Goal: Task Accomplishment & Management: Manage account settings

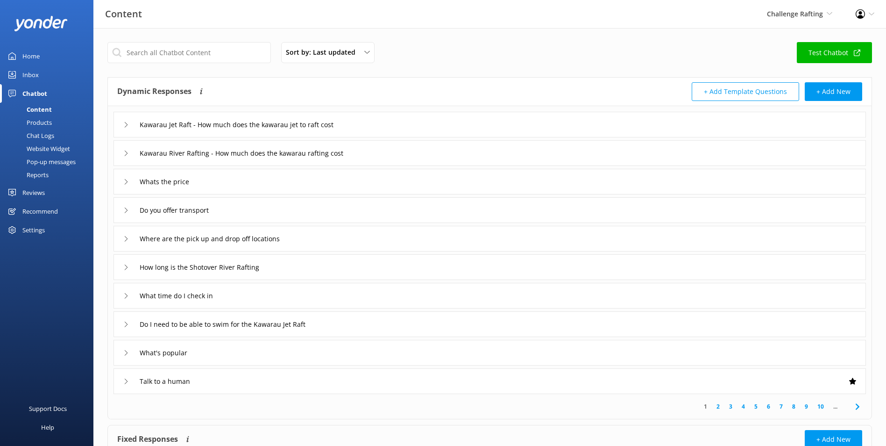
click at [32, 80] on div "Inbox" at bounding box center [30, 74] width 16 height 19
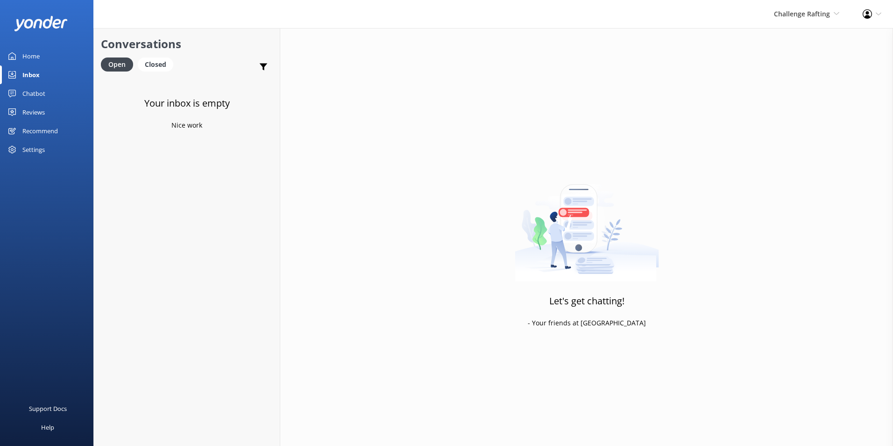
click at [770, 13] on div "Challenge Rafting Milford Sound Scenic Flights Glacier Helicopters The Helicopt…" at bounding box center [806, 14] width 89 height 28
click at [817, 35] on link "Milford Sound Scenic Flights" at bounding box center [804, 40] width 93 height 22
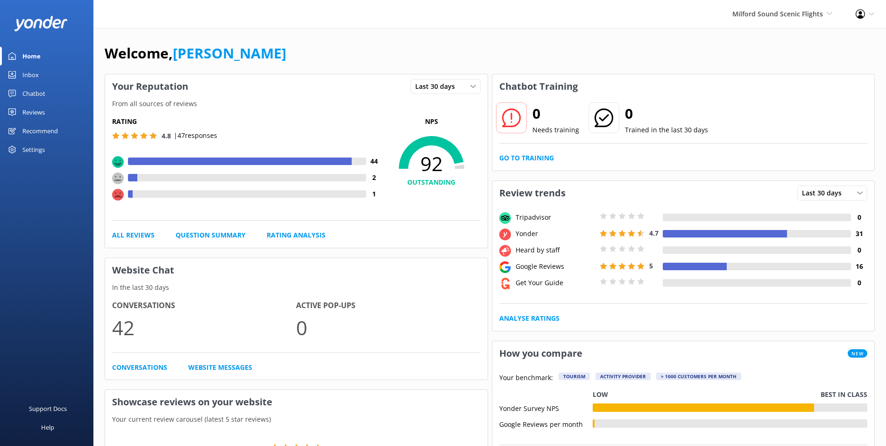
click at [46, 74] on link "Inbox" at bounding box center [46, 74] width 93 height 19
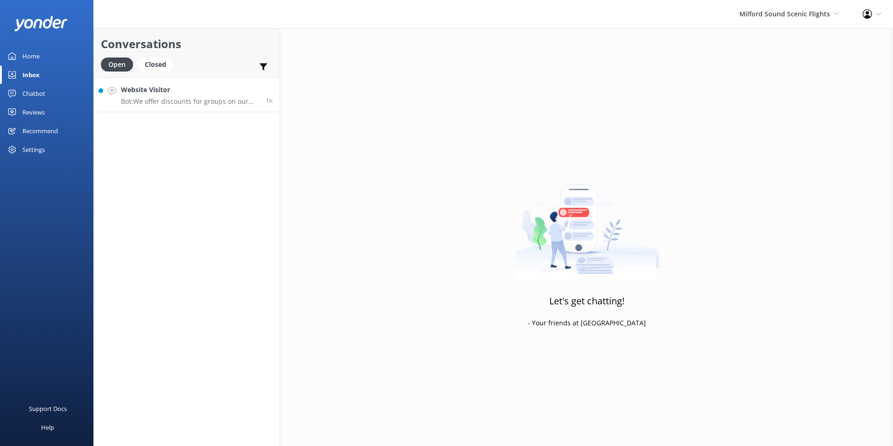
click at [184, 97] on p "Bot: We offer discounts for groups on our scenic flight packages, depending on …" at bounding box center [190, 101] width 138 height 8
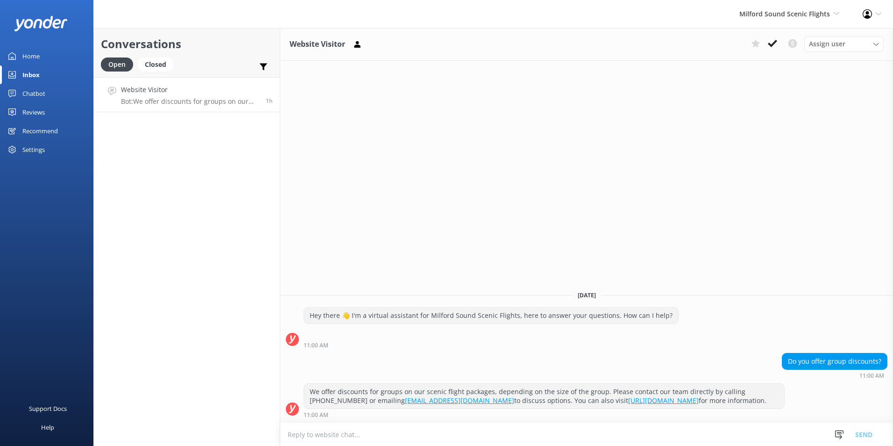
click at [779, 40] on button at bounding box center [772, 43] width 17 height 14
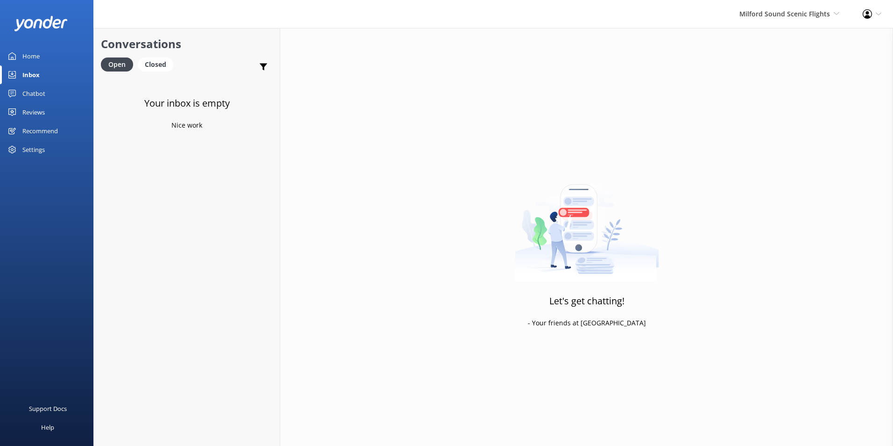
click at [48, 94] on link "Chatbot" at bounding box center [46, 93] width 93 height 19
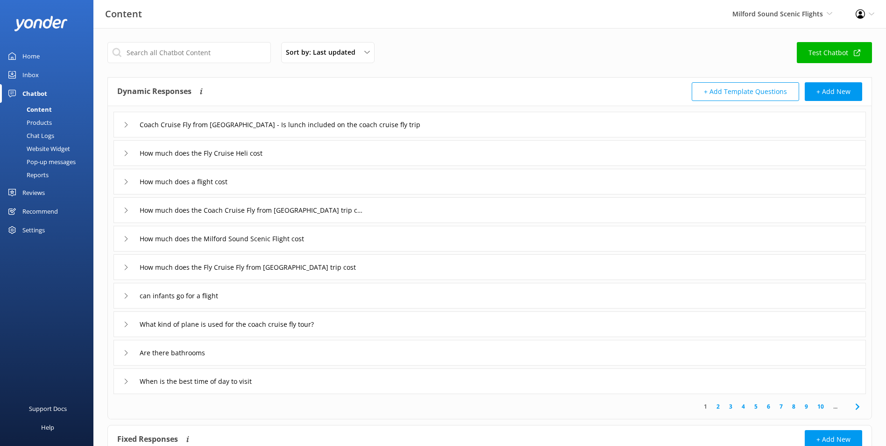
click at [63, 75] on link "Inbox" at bounding box center [46, 74] width 93 height 19
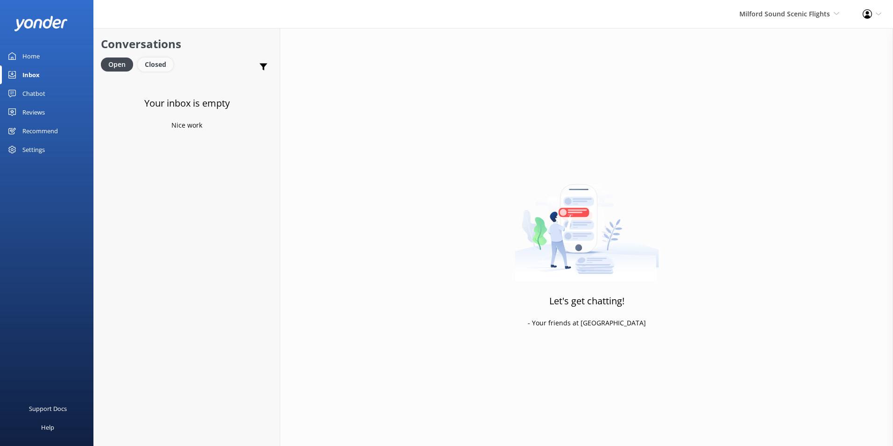
click at [165, 66] on div "Closed" at bounding box center [155, 64] width 35 height 14
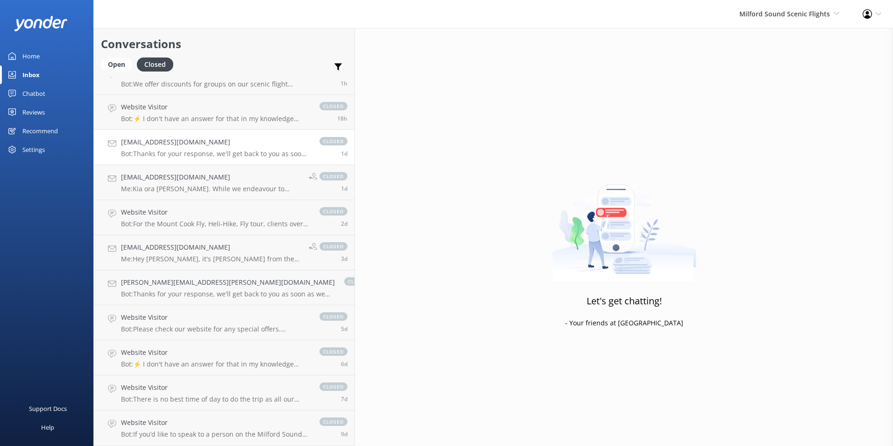
scroll to position [47, 0]
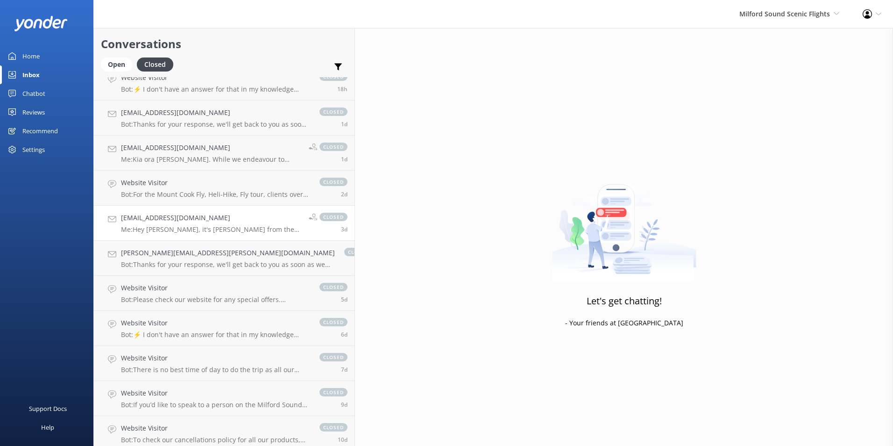
click at [178, 232] on p "Me: Hey [PERSON_NAME], it's [PERSON_NAME] from the TTL Marketing team - we met …" at bounding box center [211, 229] width 181 height 8
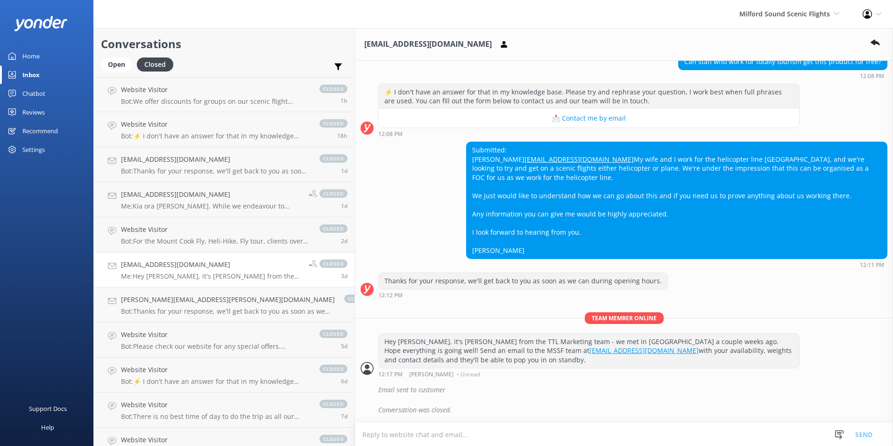
click at [41, 56] on link "Home" at bounding box center [46, 56] width 93 height 19
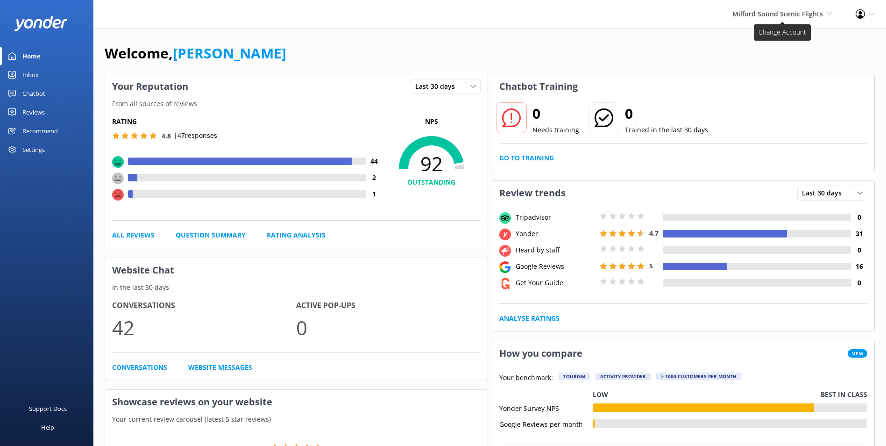
click at [776, 14] on span "Milford Sound Scenic Flights" at bounding box center [777, 13] width 91 height 9
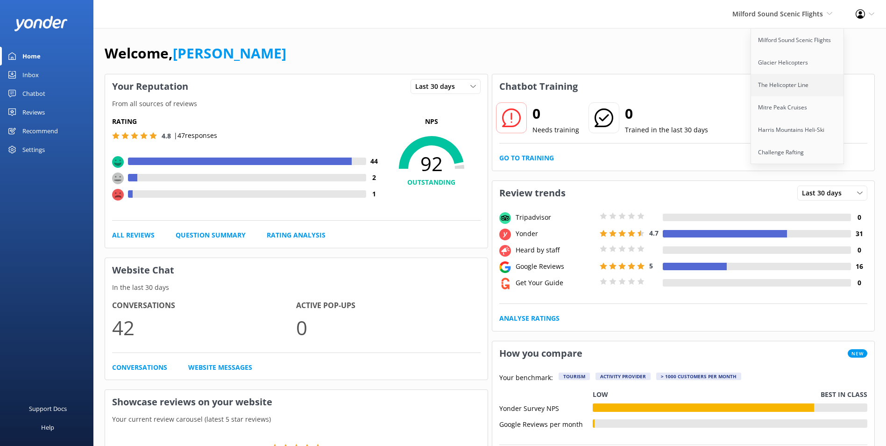
click at [776, 88] on link "The Helicopter Line" at bounding box center [797, 85] width 93 height 22
